Goal: Task Accomplishment & Management: Manage account settings

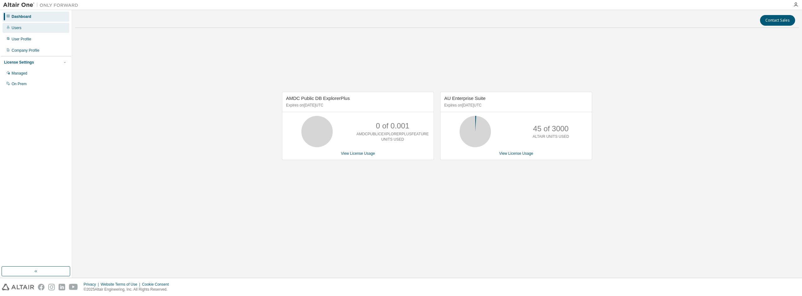
click at [18, 29] on div "Users" at bounding box center [17, 27] width 10 height 5
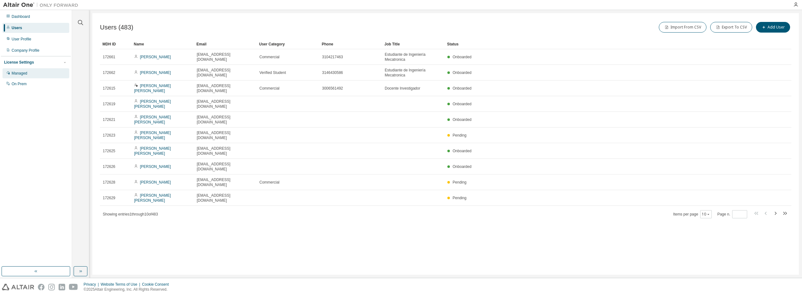
click at [27, 74] on div "Managed" at bounding box center [20, 73] width 16 height 5
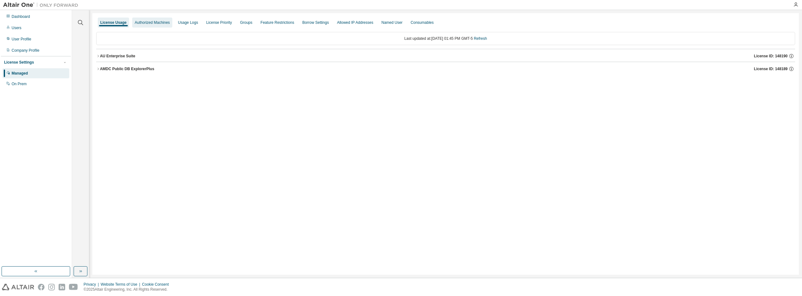
click at [152, 25] on div "Authorized Machines" at bounding box center [152, 23] width 40 height 10
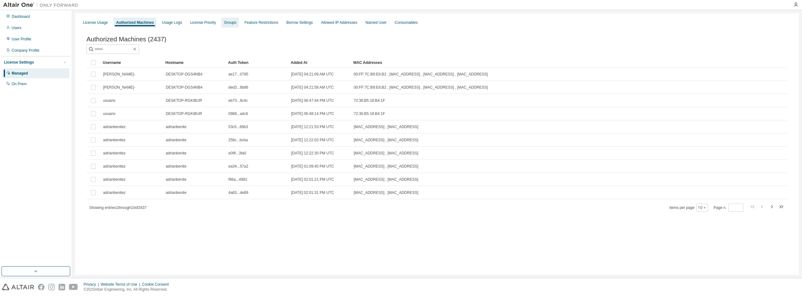
click at [230, 25] on div "Groups" at bounding box center [230, 23] width 17 height 10
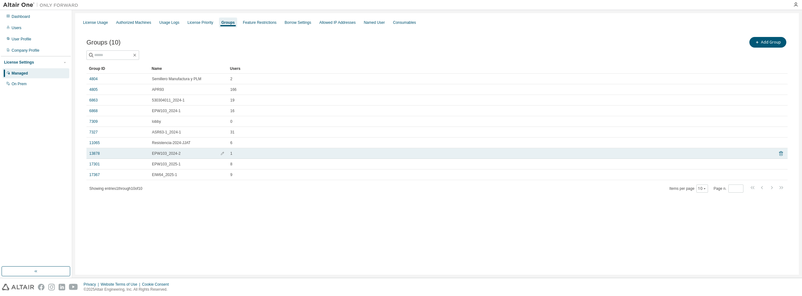
click at [781, 154] on icon at bounding box center [782, 154] width 6 height 8
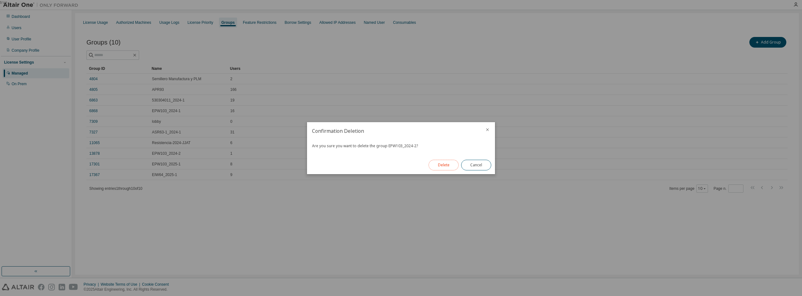
click at [445, 167] on button "Delete" at bounding box center [444, 165] width 30 height 11
click at [469, 163] on button "Close" at bounding box center [476, 165] width 30 height 11
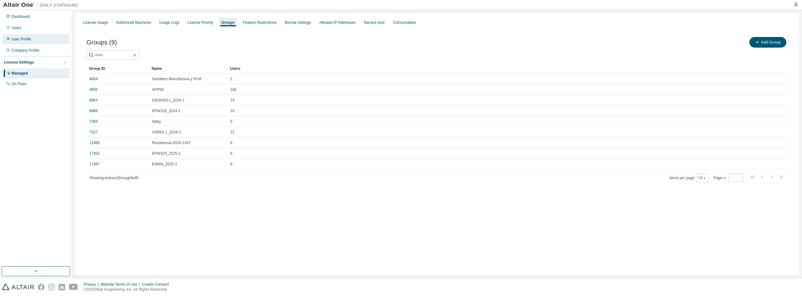
click at [17, 38] on div "User Profile" at bounding box center [22, 39] width 20 height 5
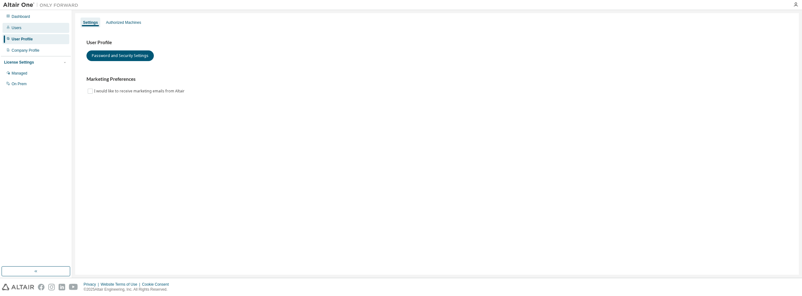
click at [21, 27] on div "Users" at bounding box center [36, 28] width 67 height 10
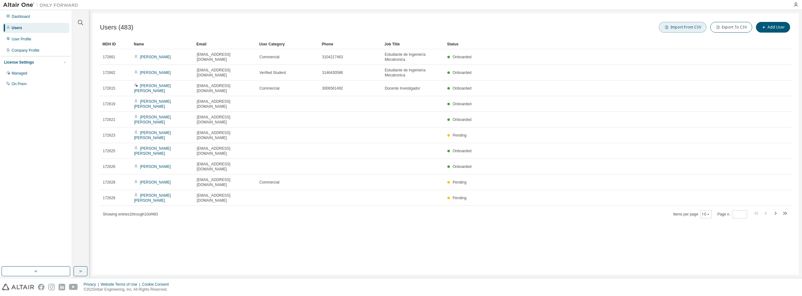
click at [700, 29] on button "Import From CSV" at bounding box center [683, 27] width 48 height 11
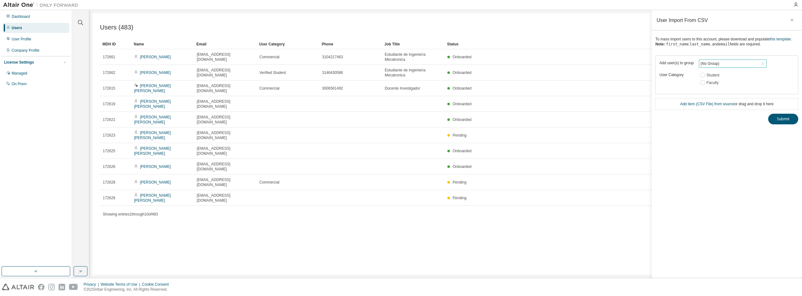
click at [718, 64] on div "(No Group)" at bounding box center [710, 63] width 21 height 7
click at [699, 103] on link "Add item ( CSV File ) from source" at bounding box center [708, 104] width 54 height 4
click at [784, 40] on link "this template" at bounding box center [780, 39] width 21 height 4
click at [18, 40] on div "User Profile" at bounding box center [22, 39] width 20 height 5
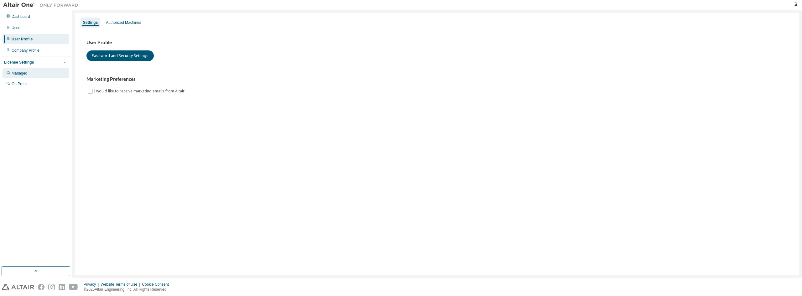
click at [24, 72] on div "Managed" at bounding box center [20, 73] width 16 height 5
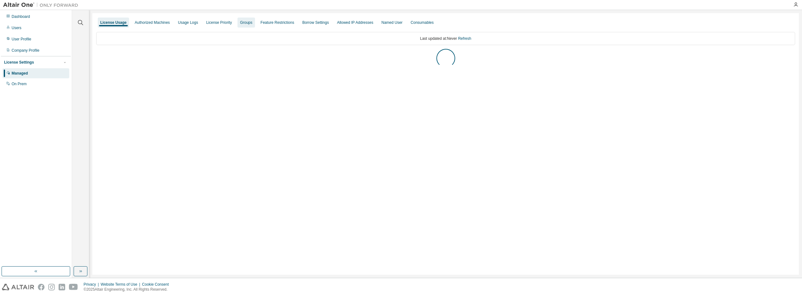
click at [245, 24] on div "Groups" at bounding box center [246, 22] width 12 height 5
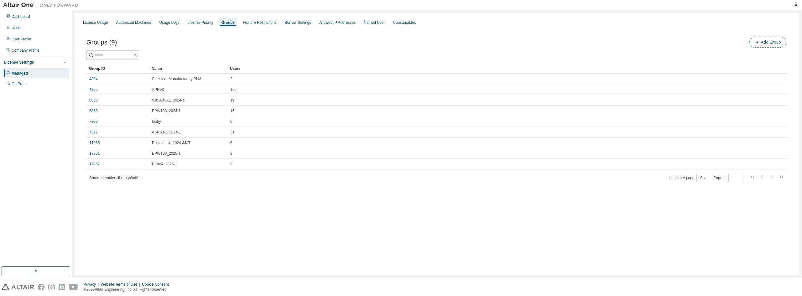
click at [764, 42] on button "Add Group" at bounding box center [768, 42] width 37 height 11
click at [697, 48] on input "text" at bounding box center [727, 47] width 140 height 5
type input "**********"
click at [783, 61] on button "Add" at bounding box center [784, 60] width 30 height 11
click at [792, 19] on icon "button" at bounding box center [792, 20] width 4 height 5
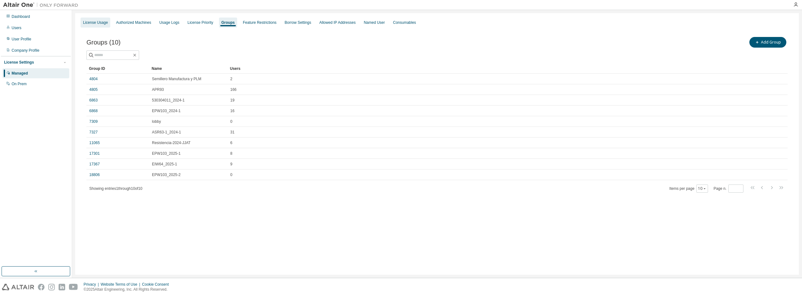
click at [98, 23] on div "License Usage" at bounding box center [95, 22] width 25 height 5
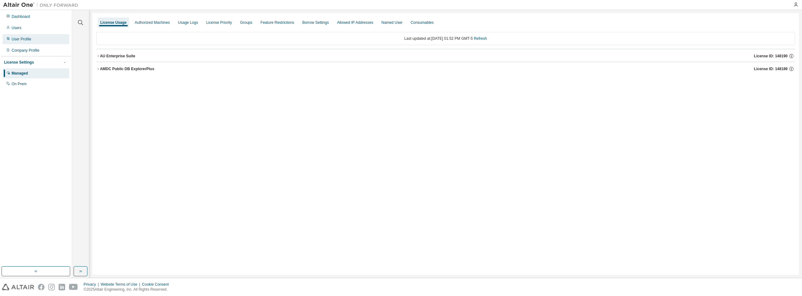
click at [28, 37] on div "User Profile" at bounding box center [22, 39] width 20 height 5
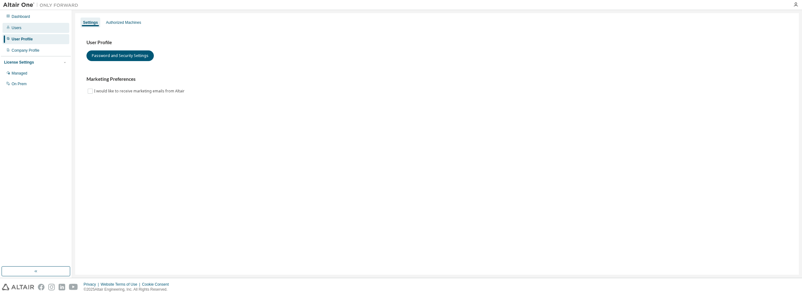
click at [28, 29] on div "Users" at bounding box center [36, 28] width 67 height 10
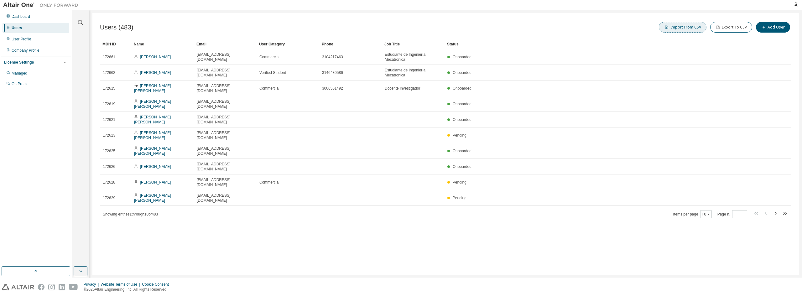
click at [683, 30] on button "Import From CSV" at bounding box center [683, 27] width 48 height 11
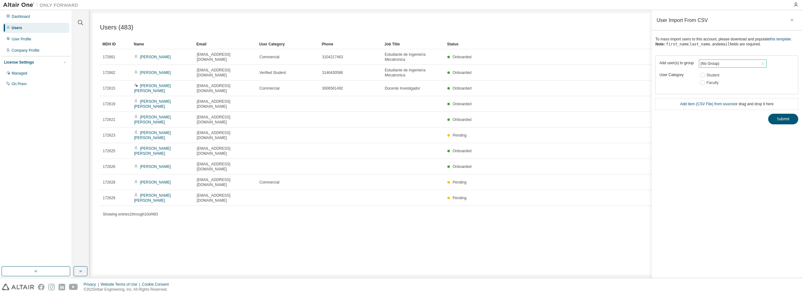
click at [718, 64] on div "(No Group)" at bounding box center [710, 63] width 21 height 7
click at [730, 75] on input "text" at bounding box center [733, 73] width 51 height 6
type input "*****"
click at [734, 96] on li "18806 - EPW103_2025-2" at bounding box center [733, 98] width 66 height 8
click at [690, 106] on link "Add item ( CSV File ) from source" at bounding box center [708, 104] width 54 height 4
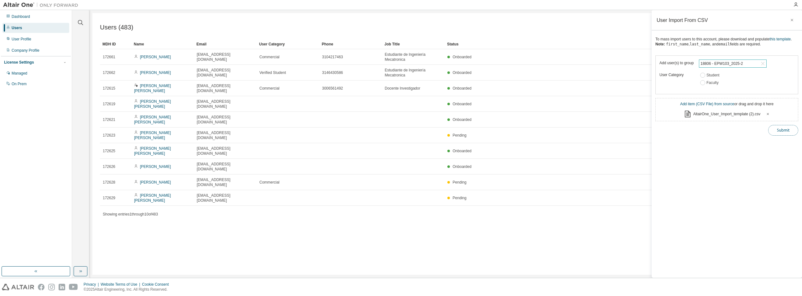
click at [784, 130] on button "Submit" at bounding box center [784, 130] width 30 height 11
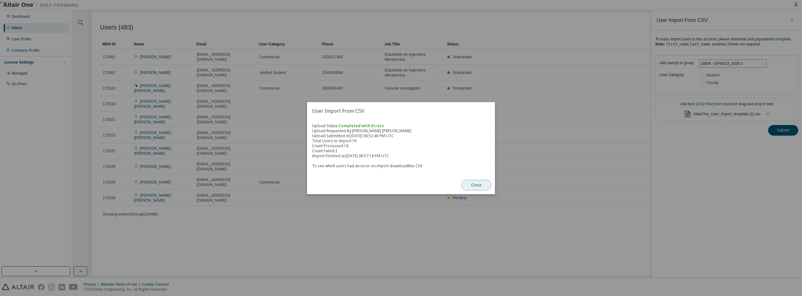
click at [475, 186] on button "Close" at bounding box center [476, 185] width 30 height 11
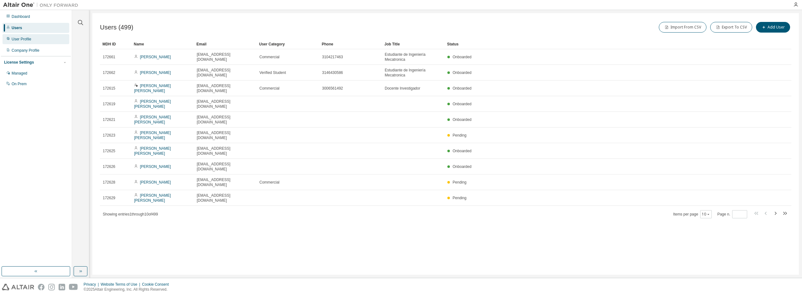
click at [22, 41] on div "User Profile" at bounding box center [22, 39] width 20 height 5
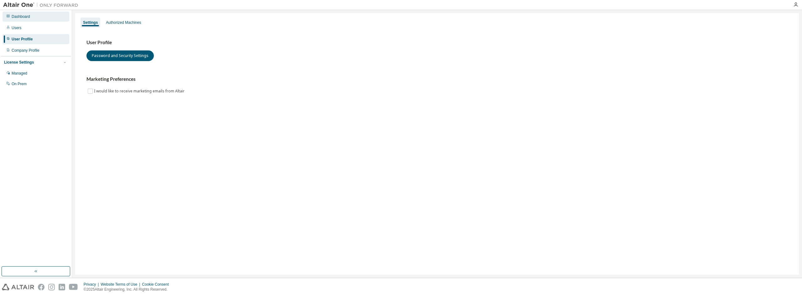
click at [25, 18] on div "Dashboard" at bounding box center [21, 16] width 18 height 5
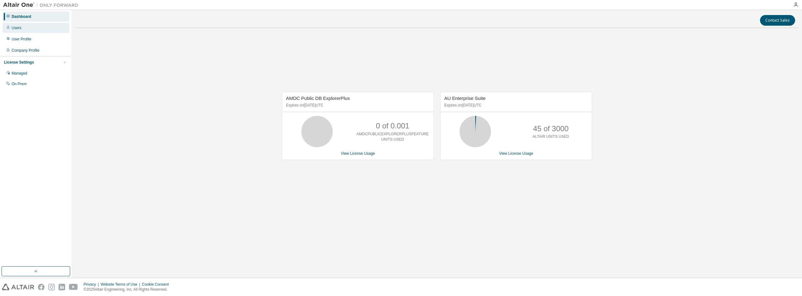
click at [29, 29] on div "Users" at bounding box center [36, 28] width 67 height 10
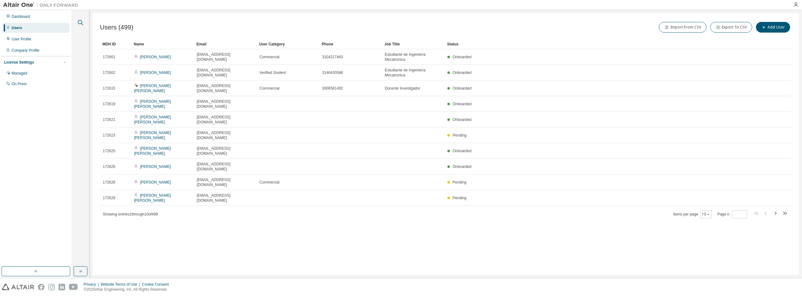
click at [80, 24] on icon "button" at bounding box center [81, 23] width 8 height 8
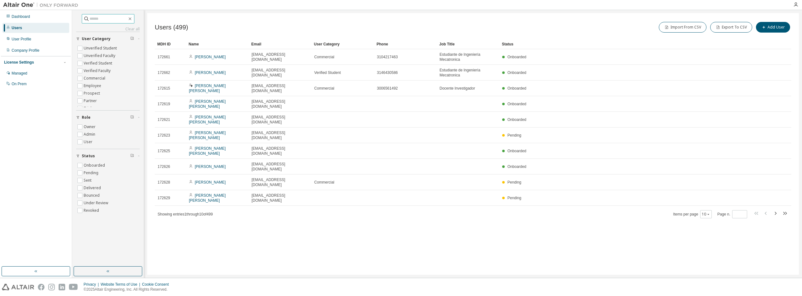
click at [113, 20] on input "text" at bounding box center [109, 19] width 38 height 6
paste input "**********"
type input "**********"
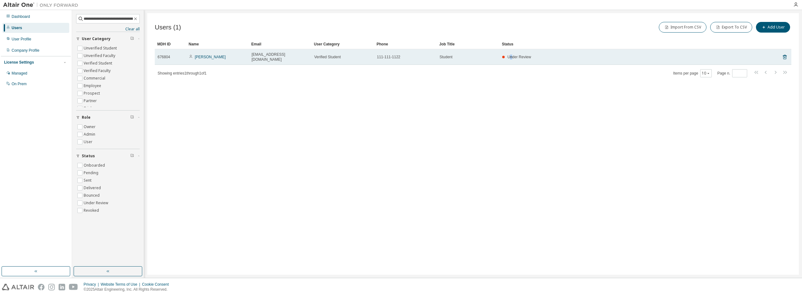
click at [512, 55] on span "Under Review" at bounding box center [520, 57] width 24 height 4
click at [211, 57] on link "JOHN MONTOYA" at bounding box center [210, 57] width 31 height 4
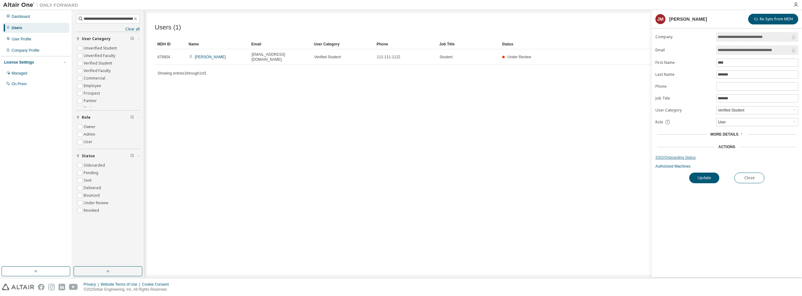
click at [678, 159] on link "SSO/Onboarding Status" at bounding box center [727, 157] width 143 height 5
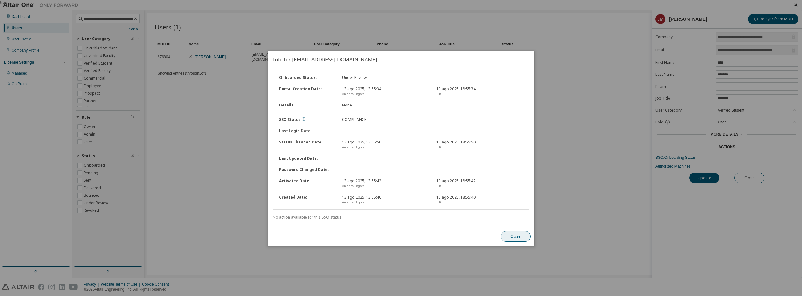
click at [516, 235] on button "Close" at bounding box center [516, 236] width 30 height 11
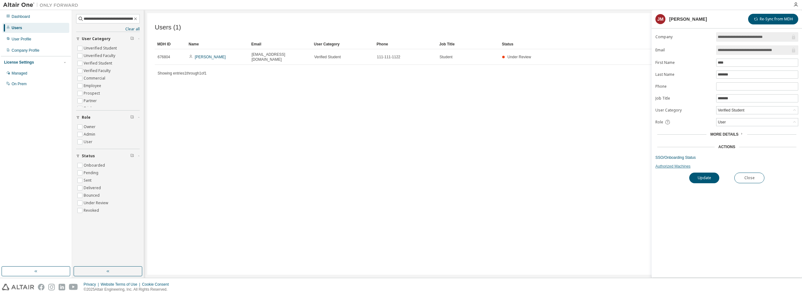
click at [674, 166] on link "Authorized Machines" at bounding box center [727, 166] width 143 height 5
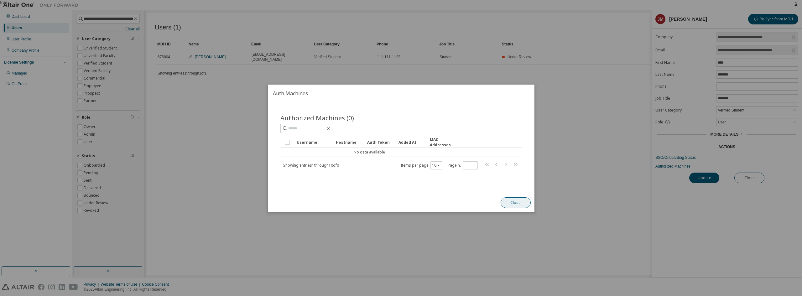
click at [518, 204] on button "Close" at bounding box center [516, 202] width 30 height 11
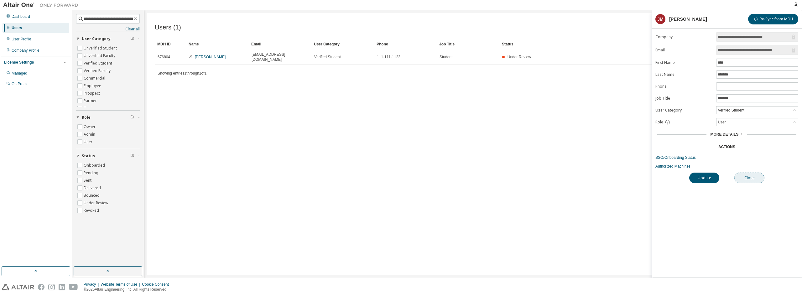
click at [751, 183] on button "Close" at bounding box center [750, 178] width 30 height 11
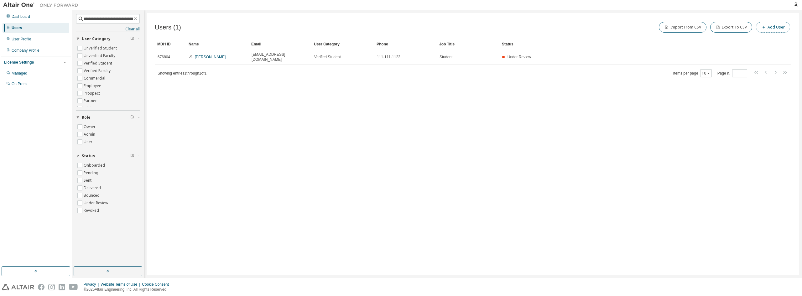
click at [778, 23] on button "Add User" at bounding box center [773, 27] width 34 height 11
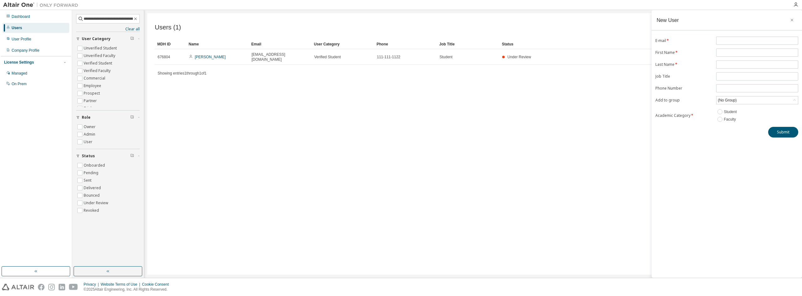
click at [363, 132] on div "Users (1) Import From CSV Export To CSV Add User Clear Load Save Save As Field …" at bounding box center [473, 144] width 652 height 262
click at [792, 21] on icon "button" at bounding box center [792, 20] width 4 height 5
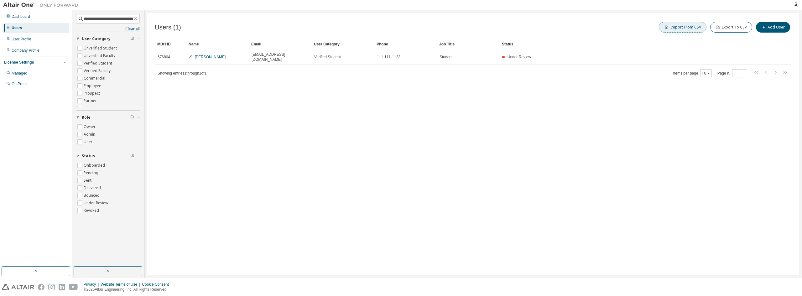
click at [700, 29] on button "Import From CSV" at bounding box center [683, 27] width 48 height 11
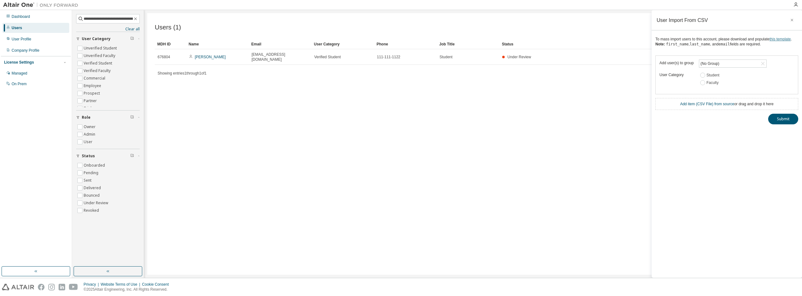
click at [778, 38] on link "this template" at bounding box center [780, 39] width 21 height 4
